Goal: Find specific page/section: Find specific page/section

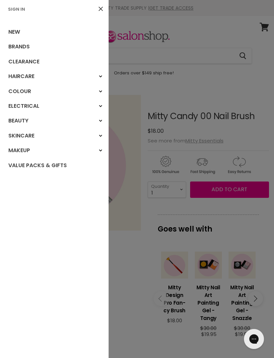
click at [102, 106] on icon "Main menu" at bounding box center [100, 106] width 3 height 3
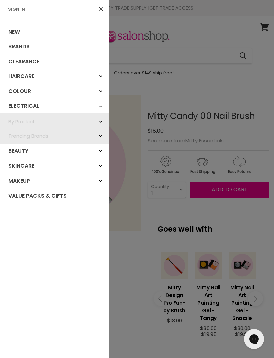
click at [101, 121] on polygon "Main menu" at bounding box center [101, 122] width 2 height 2
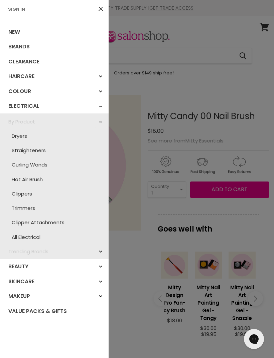
click at [100, 121] on div "By Product" at bounding box center [100, 122] width 12 height 12
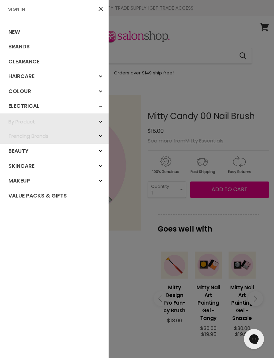
click at [100, 105] on div "Electrical" at bounding box center [100, 106] width 12 height 12
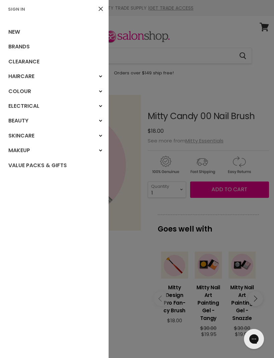
click at [102, 74] on div "Haircare" at bounding box center [100, 76] width 12 height 12
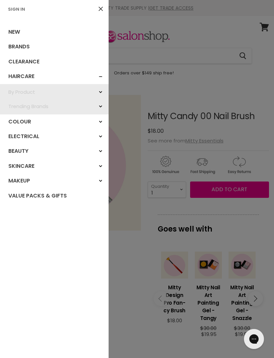
click at [100, 88] on div "By Product" at bounding box center [100, 92] width 12 height 12
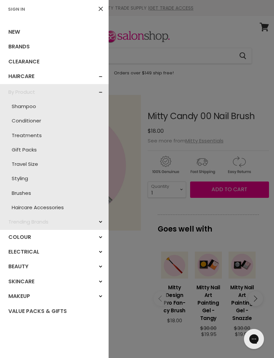
click at [103, 276] on div "Skincare" at bounding box center [100, 282] width 12 height 12
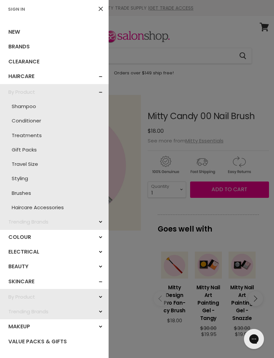
click at [99, 296] on icon "Main menu" at bounding box center [100, 297] width 3 height 3
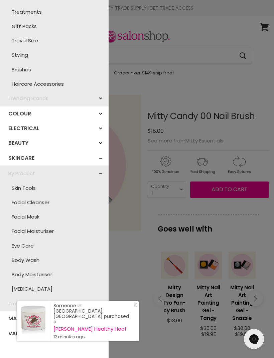
scroll to position [123, 0]
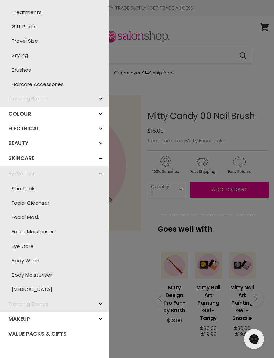
click at [22, 53] on link "Styling" at bounding box center [54, 55] width 102 height 14
